Goal: Task Accomplishment & Management: Use online tool/utility

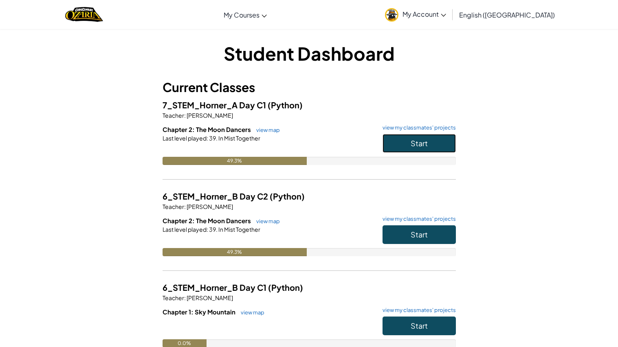
click at [404, 142] on button "Start" at bounding box center [419, 143] width 73 height 19
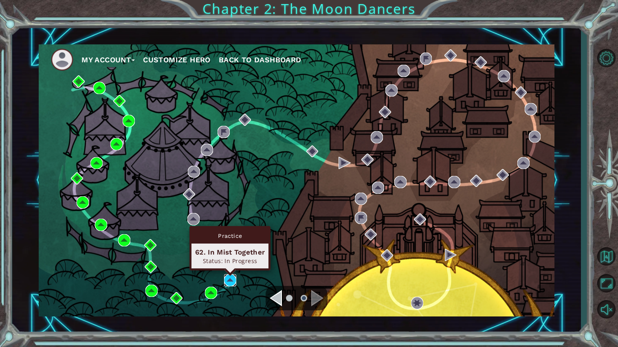
click at [227, 282] on img at bounding box center [230, 280] width 12 height 12
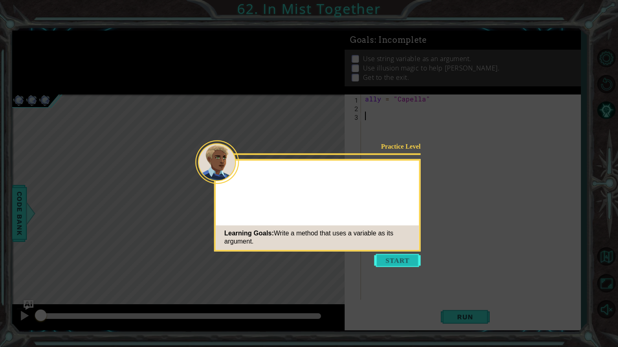
click at [379, 259] on button "Start" at bounding box center [398, 260] width 46 height 13
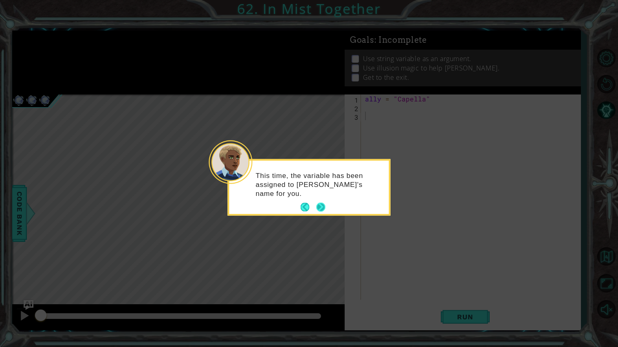
click at [316, 203] on button "Next" at bounding box center [320, 207] width 9 height 9
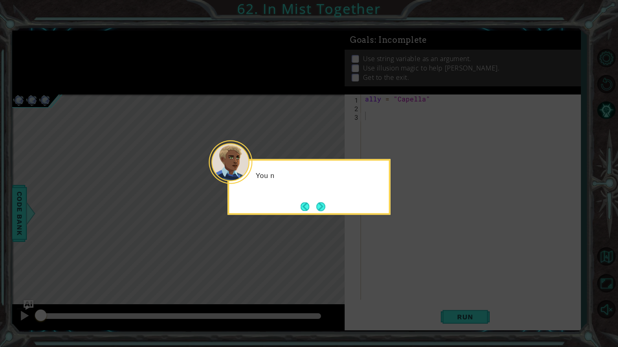
click at [317, 202] on button "Next" at bounding box center [321, 206] width 9 height 9
